Goal: Task Accomplishment & Management: Use online tool/utility

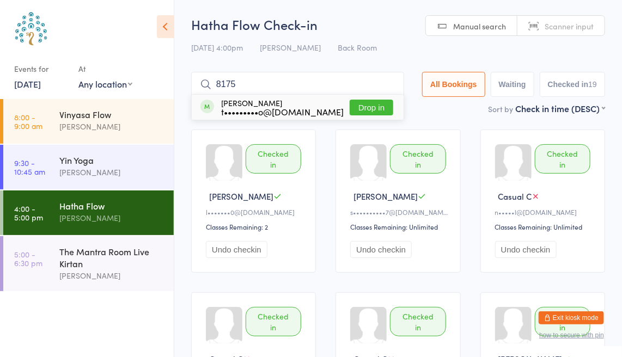
click at [374, 107] on button "Drop in" at bounding box center [372, 108] width 44 height 16
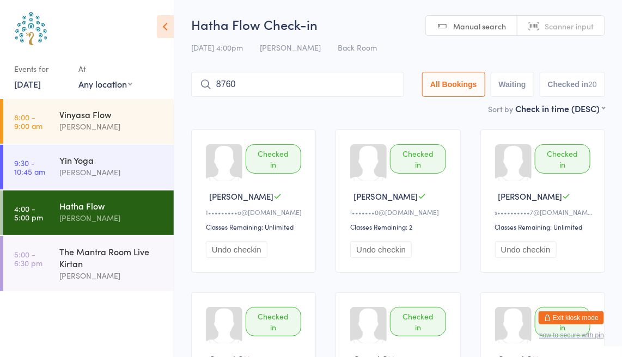
type input "8760"
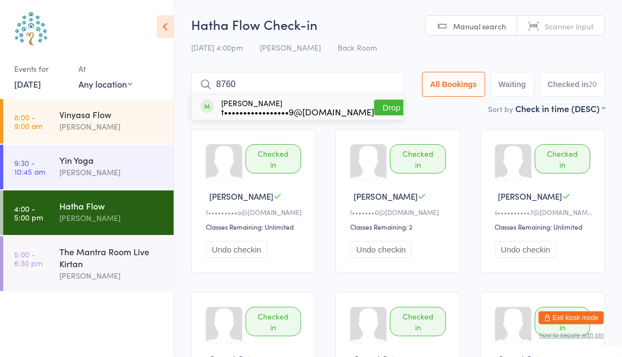
click at [375, 107] on button "Drop in" at bounding box center [396, 108] width 44 height 16
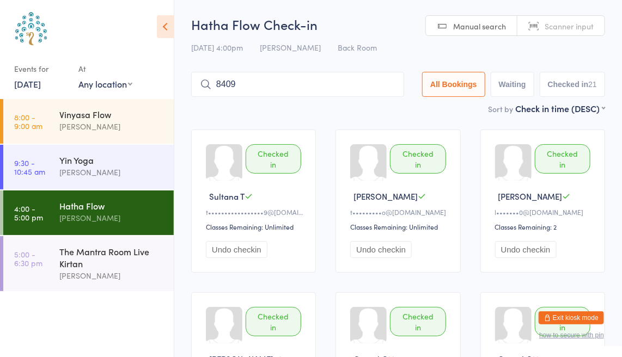
type input "8409"
click at [387, 83] on input "8409" at bounding box center [297, 84] width 213 height 25
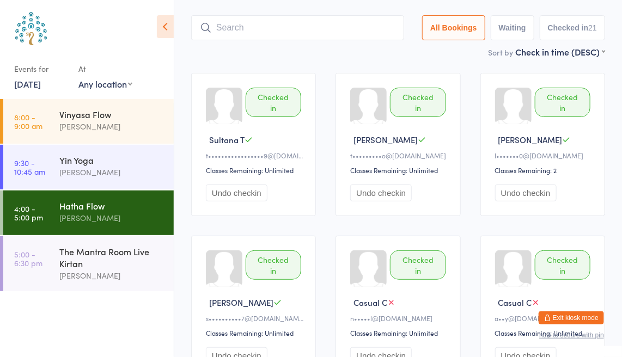
scroll to position [72, 0]
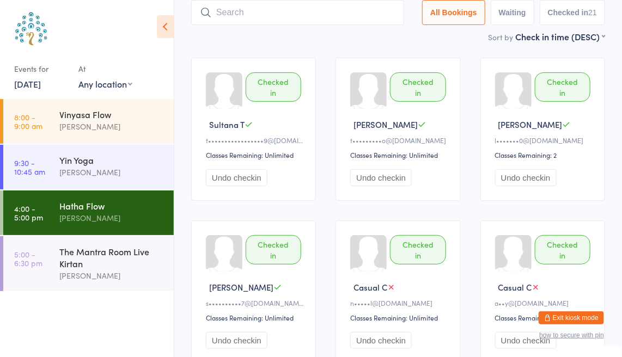
click at [35, 86] on link "[DATE]" at bounding box center [27, 84] width 27 height 12
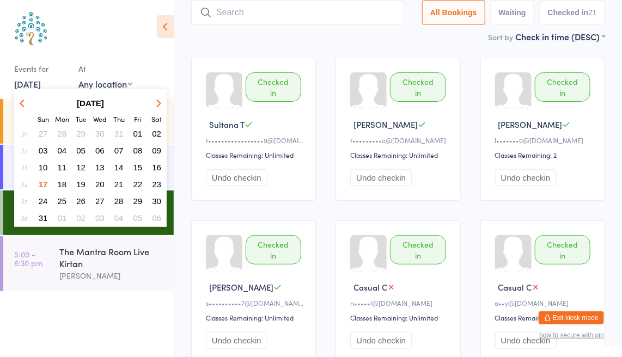
click at [99, 183] on span "20" at bounding box center [99, 184] width 9 height 9
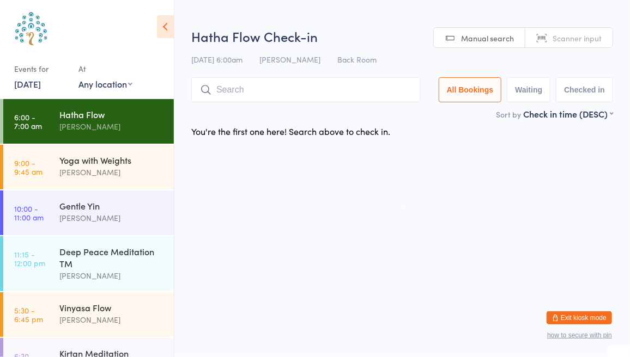
click at [90, 118] on div "Hatha Flow" at bounding box center [111, 114] width 105 height 12
type input "7470"
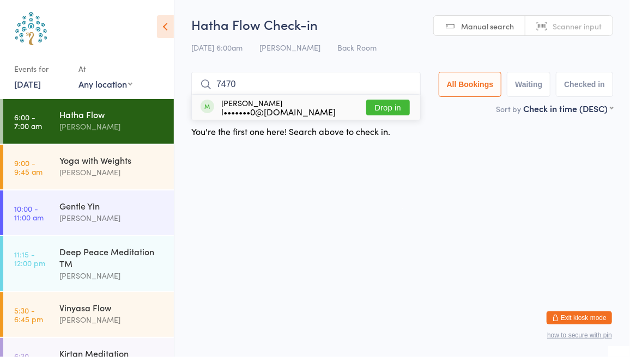
click at [392, 108] on button "Drop in" at bounding box center [388, 108] width 44 height 16
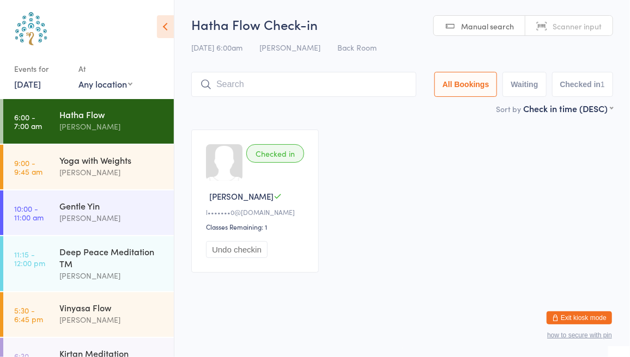
click at [31, 87] on link "[DATE]" at bounding box center [27, 84] width 27 height 12
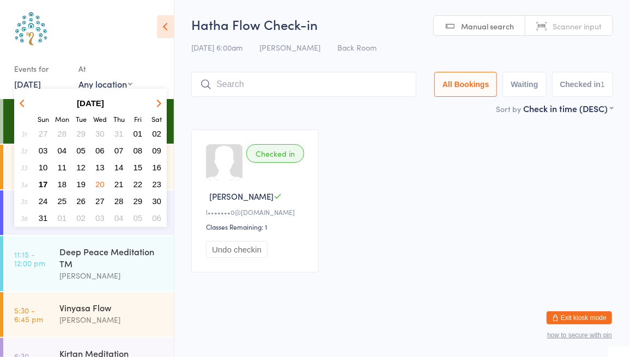
click at [44, 180] on span "17" at bounding box center [43, 184] width 9 height 9
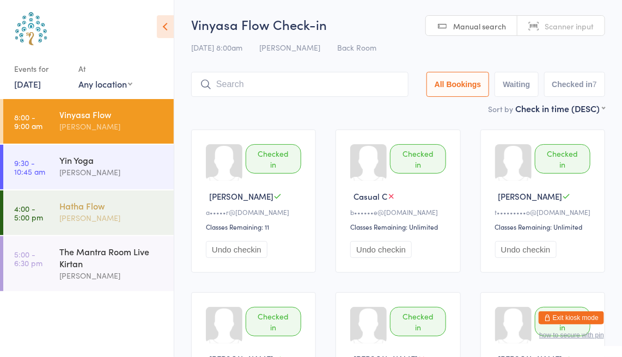
click at [58, 210] on link "4:00 - 5:00 pm Hatha Flow [PERSON_NAME]" at bounding box center [88, 213] width 171 height 45
